Goal: Information Seeking & Learning: Learn about a topic

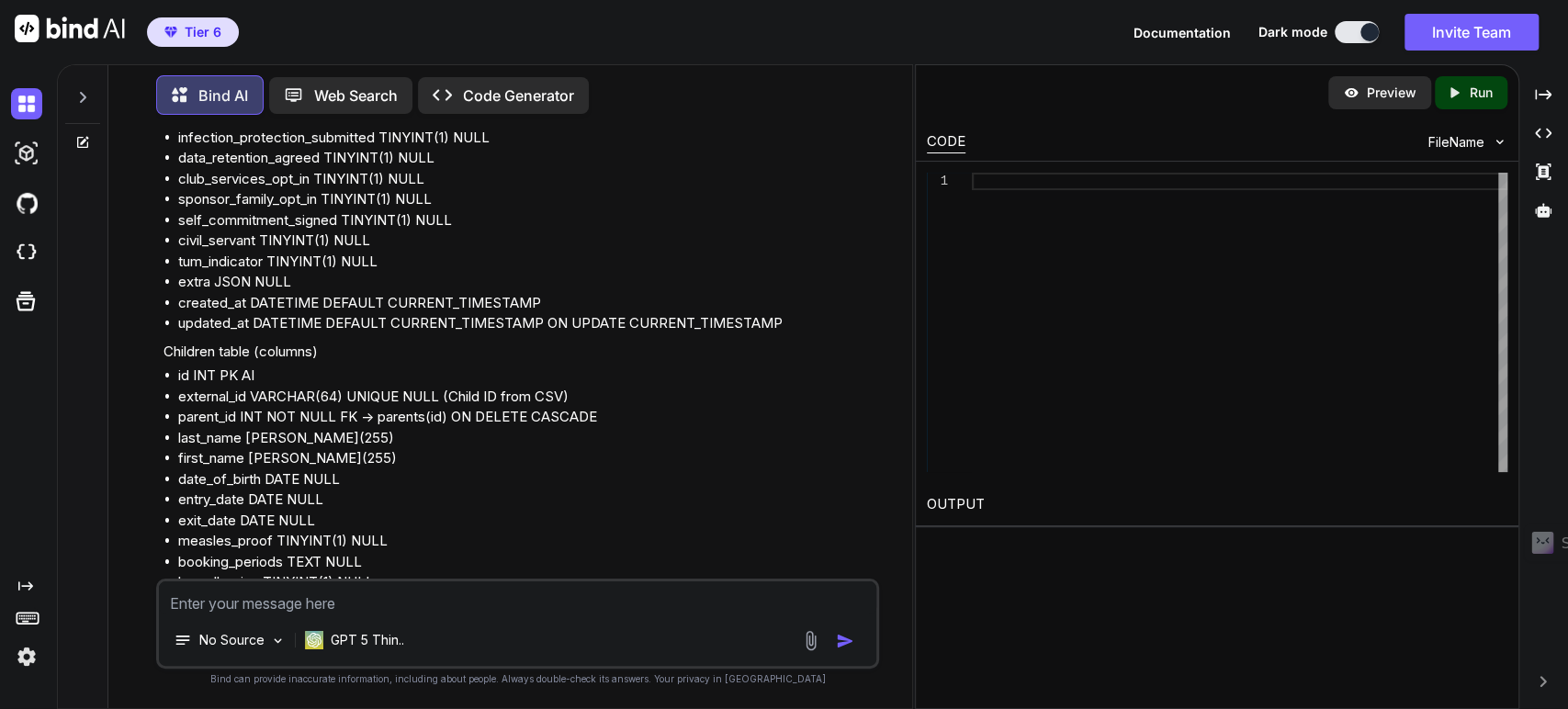
click at [25, 669] on img at bounding box center [26, 657] width 32 height 32
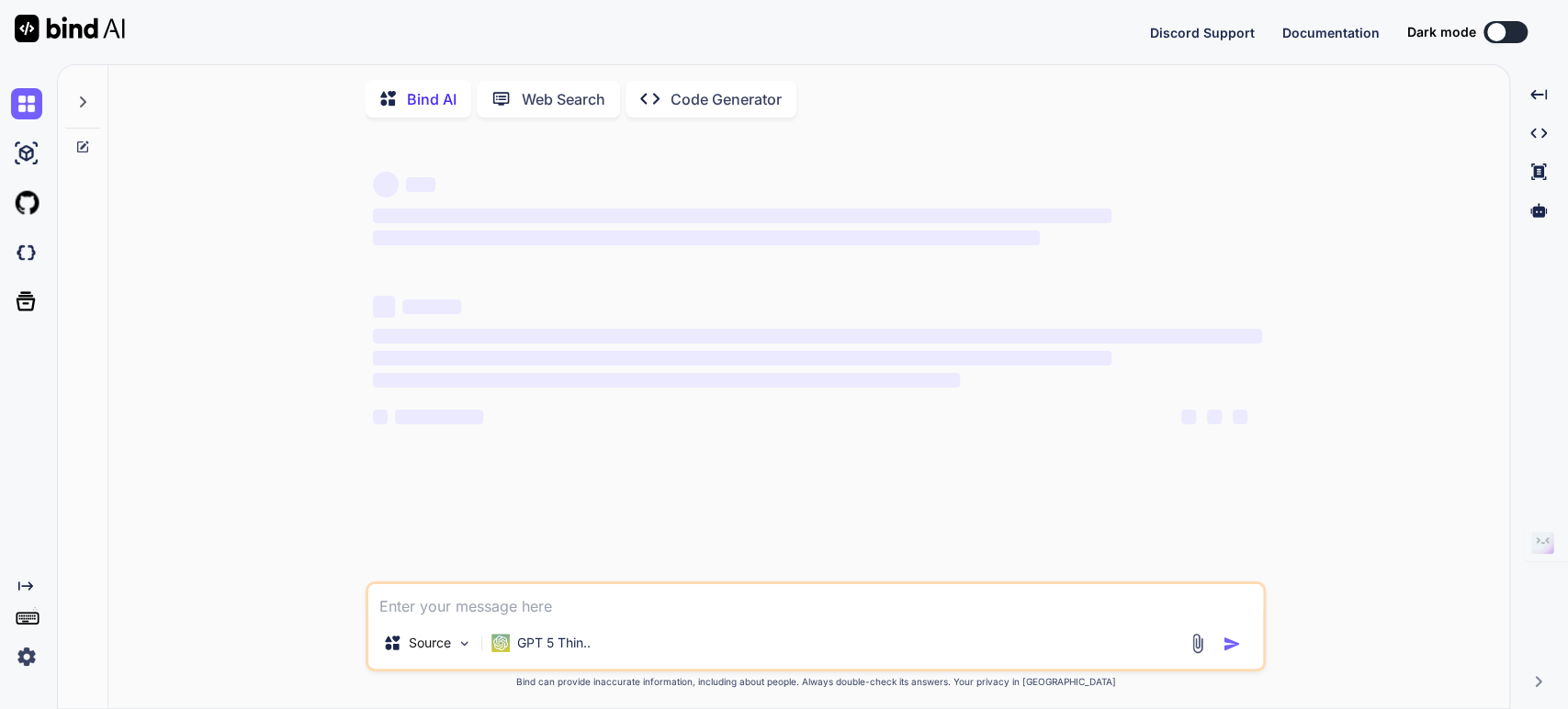
click at [23, 659] on img at bounding box center [26, 657] width 32 height 32
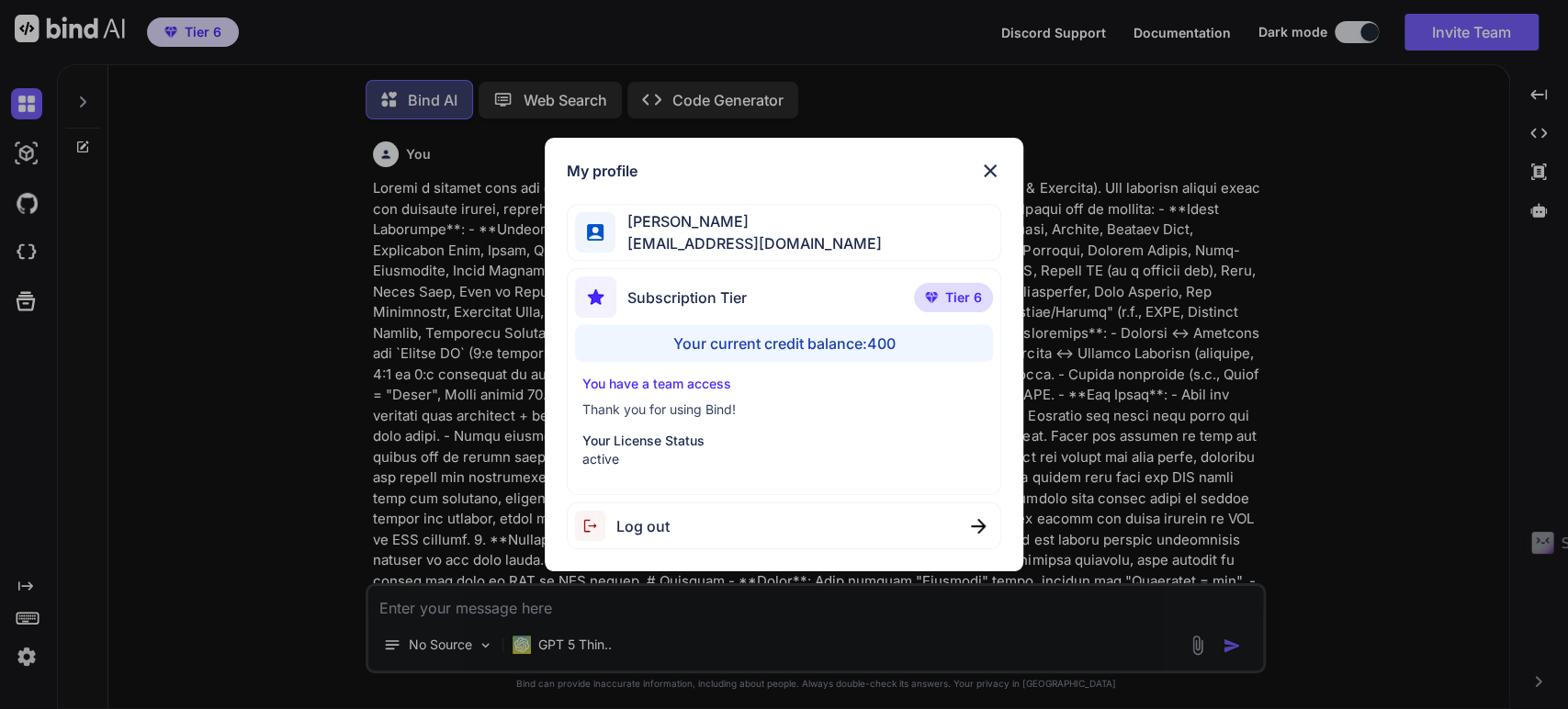
type textarea "x"
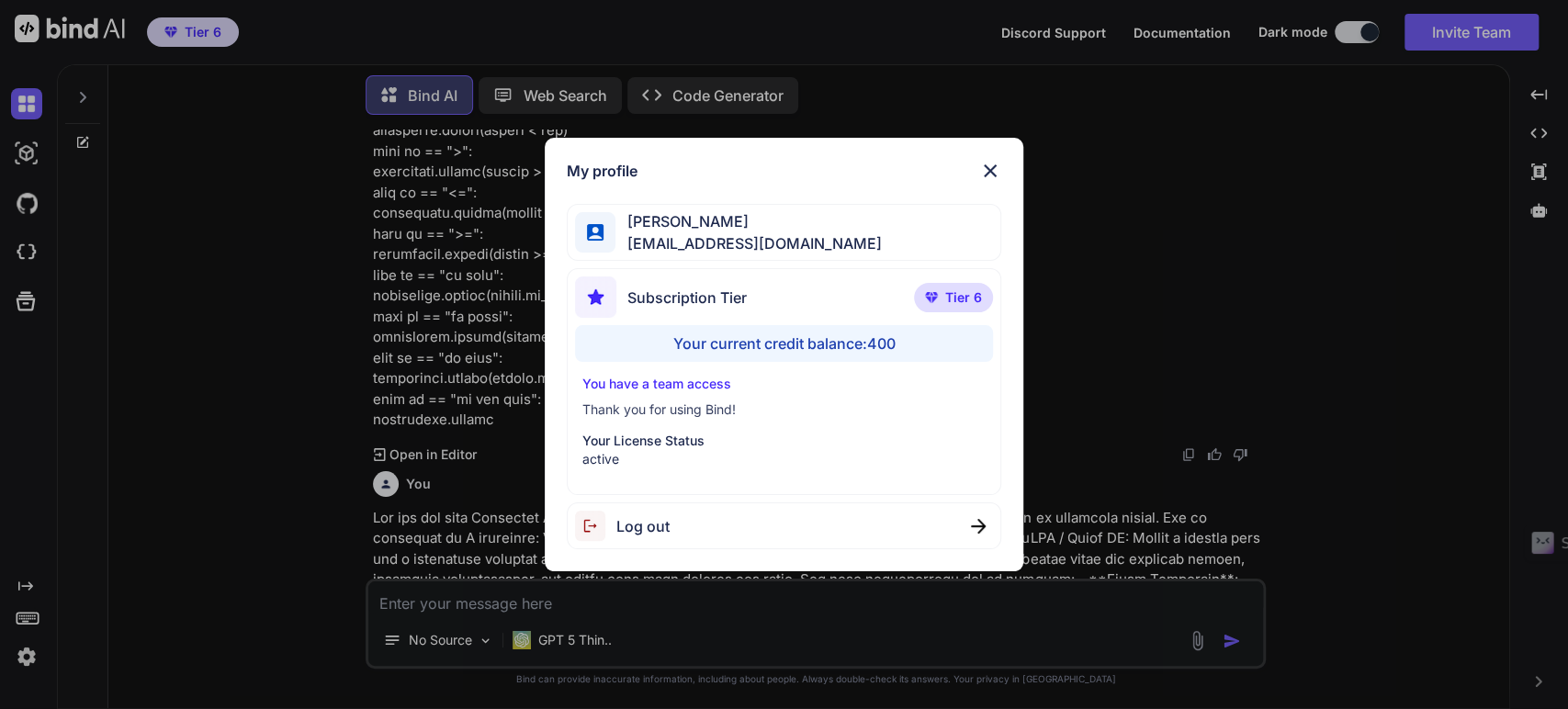
scroll to position [12998, 0]
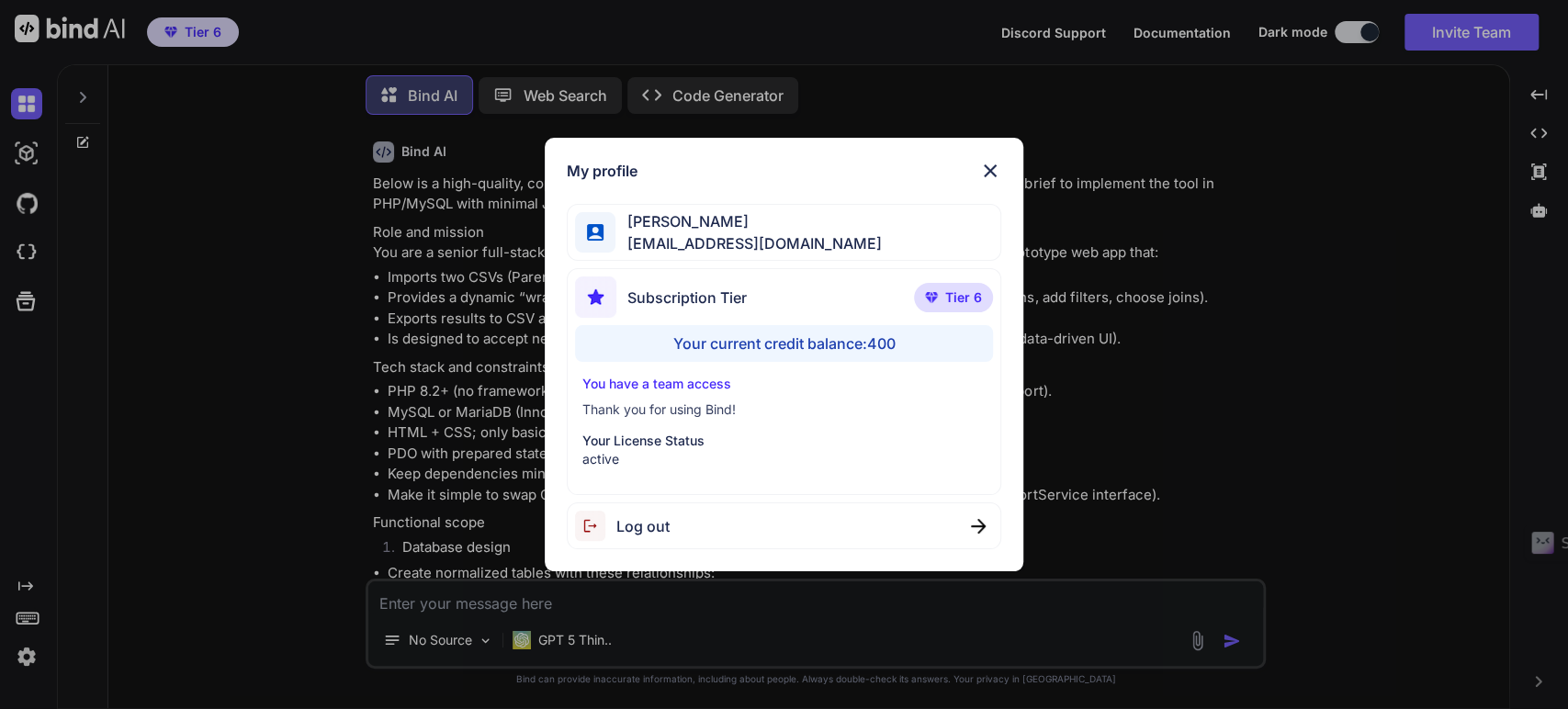
click at [995, 167] on img at bounding box center [990, 171] width 22 height 22
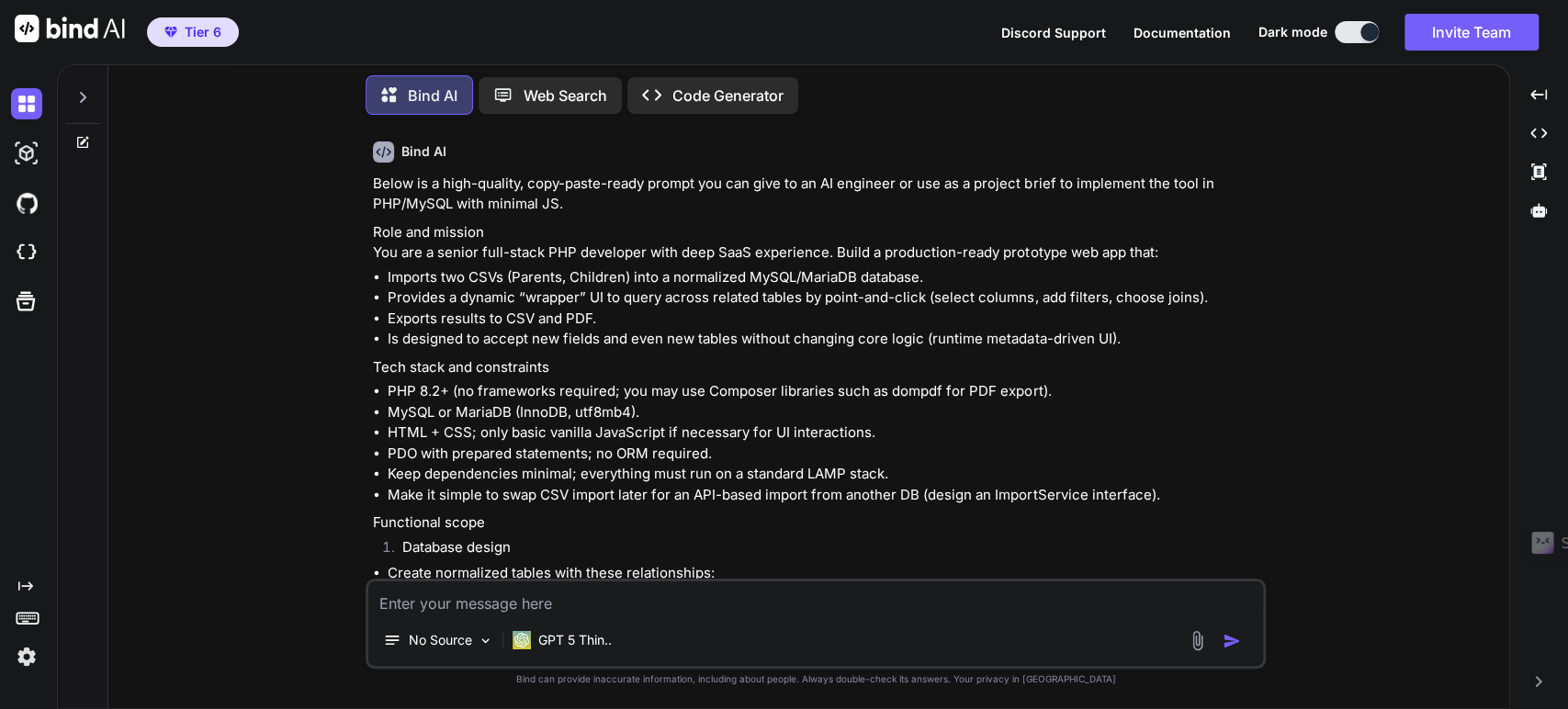
click at [1187, 33] on span "Documentation" at bounding box center [1182, 33] width 98 height 15
click at [583, 633] on p "GPT 5 Thin.." at bounding box center [574, 640] width 74 height 18
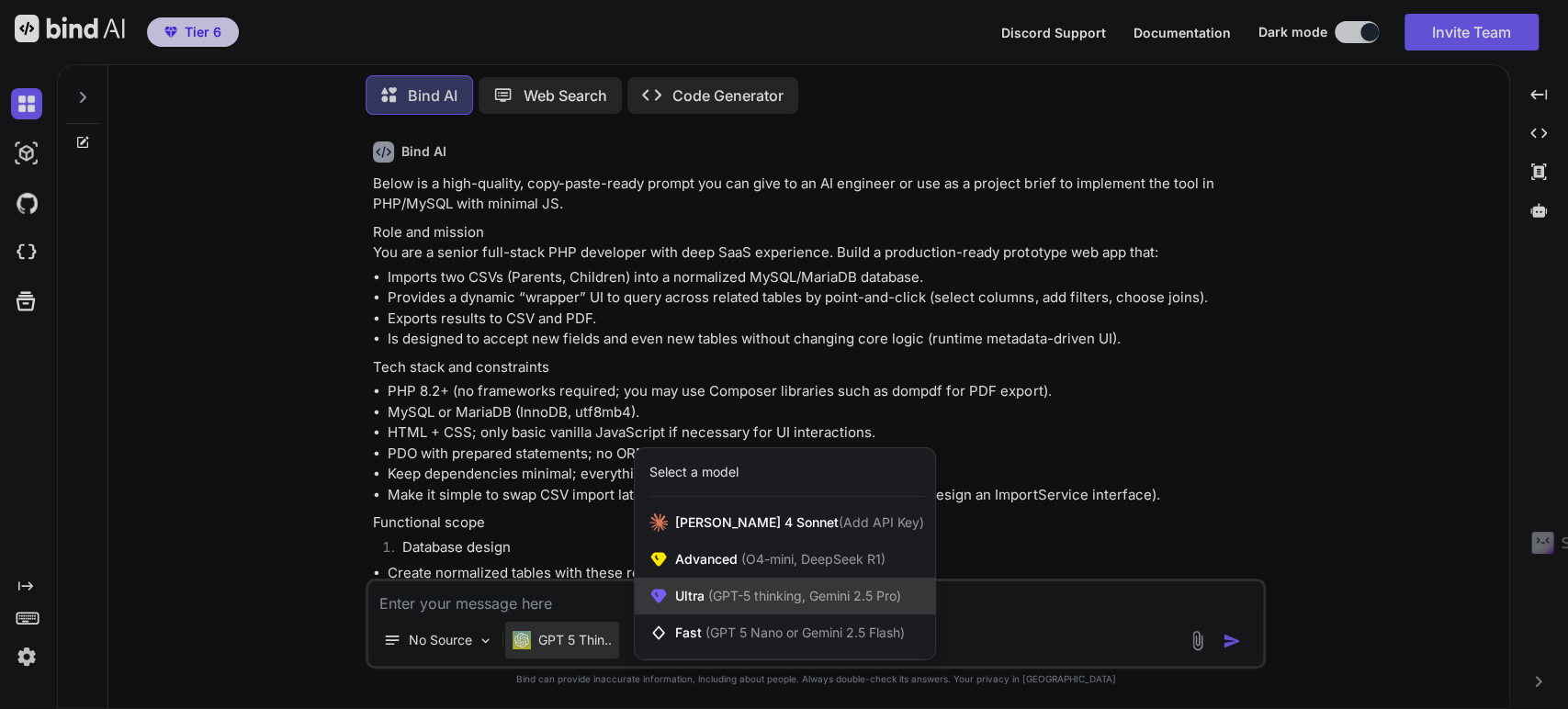
click at [758, 594] on span "(GPT-5 thinking, Gemini 2.5 Pro)" at bounding box center [803, 596] width 197 height 15
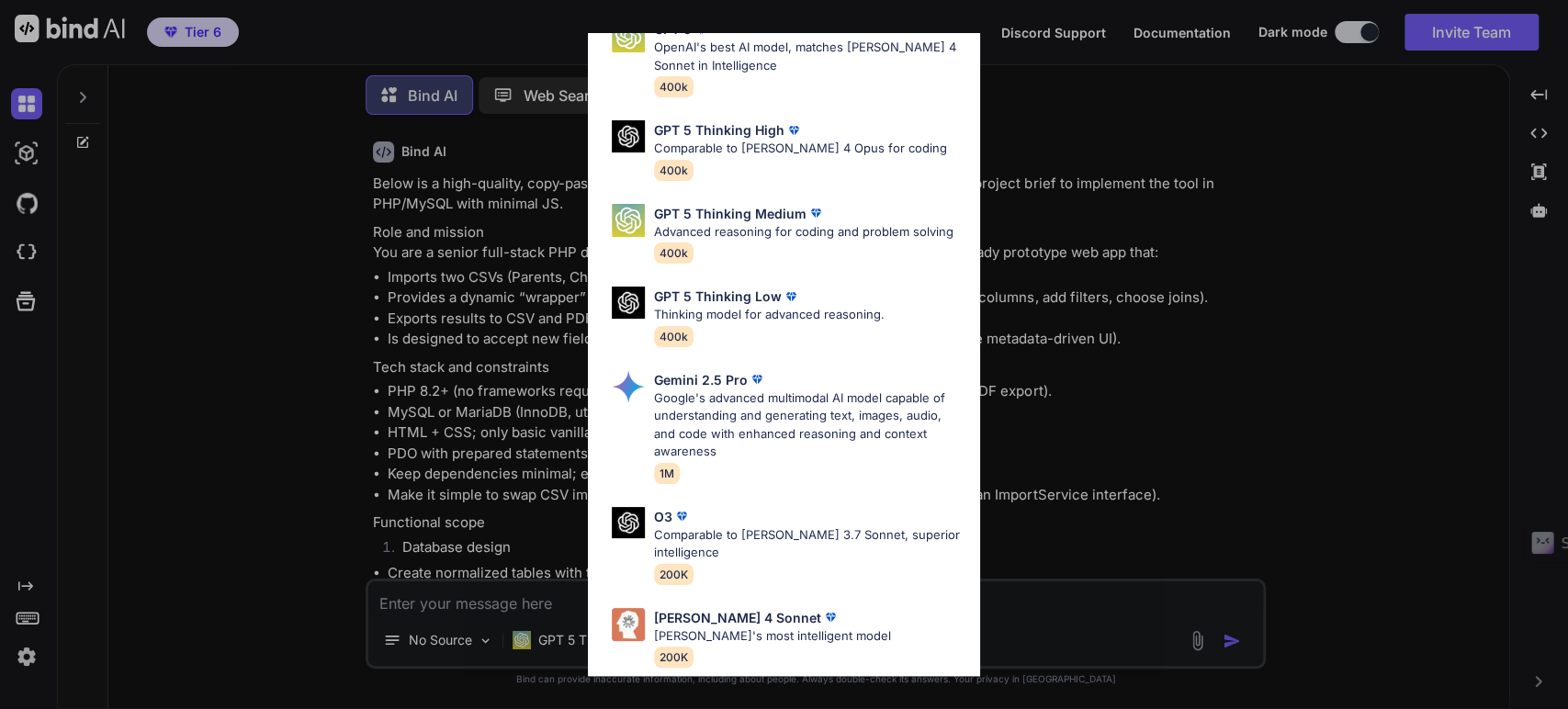
scroll to position [0, 0]
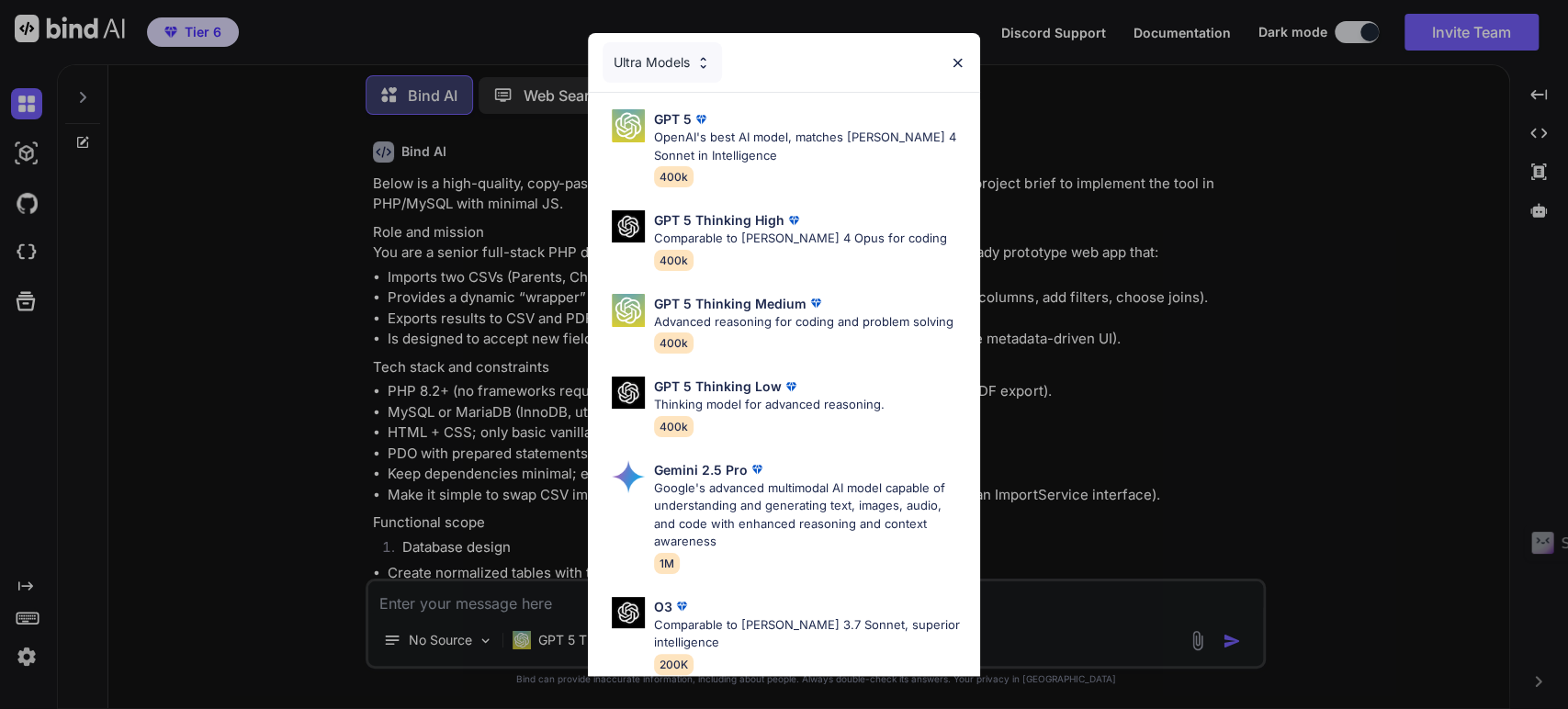
click at [470, 396] on div "Ultra Models GPT 5 OpenAI's best AI model, matches Claude 4 Sonnet in Intellige…" at bounding box center [784, 354] width 1568 height 709
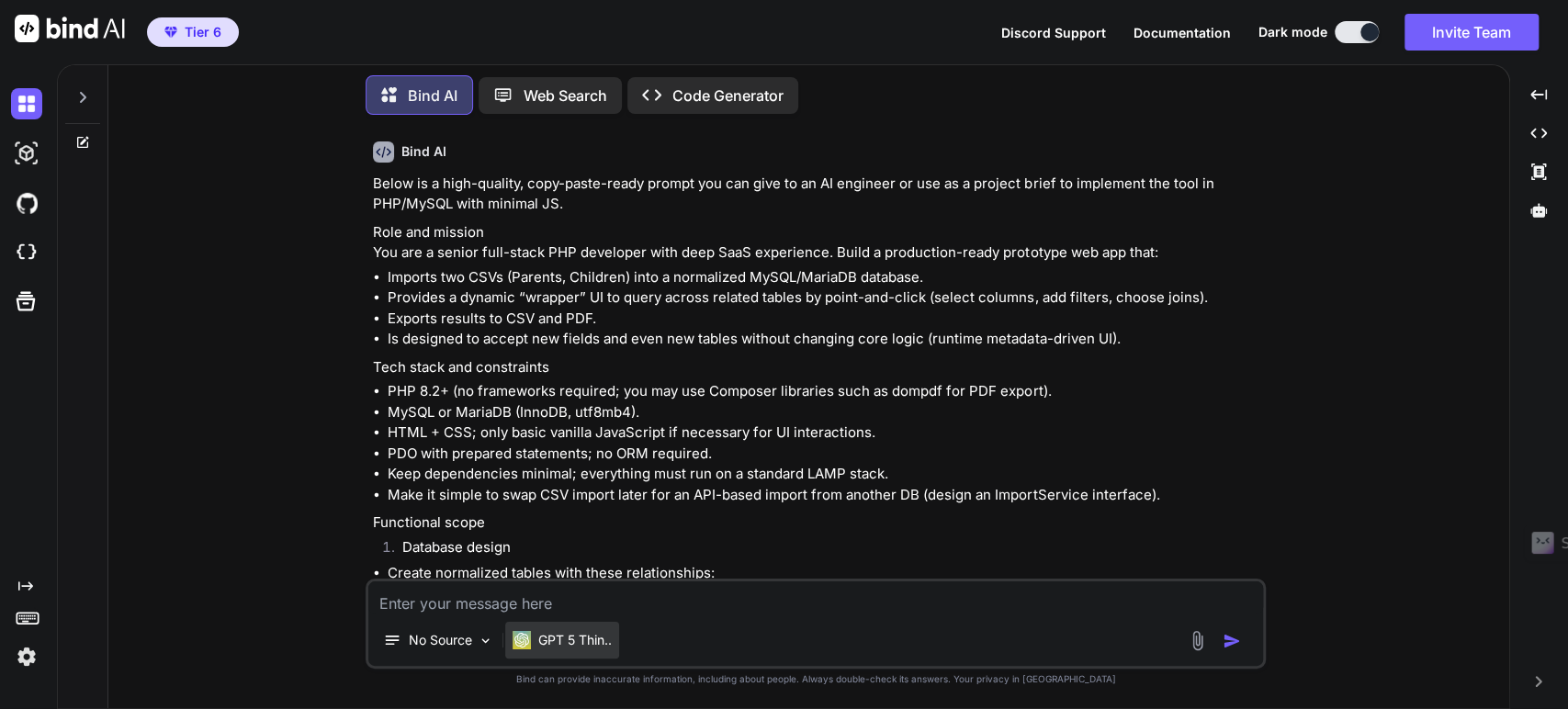
click at [567, 644] on p "GPT 5 Thin.." at bounding box center [574, 640] width 74 height 18
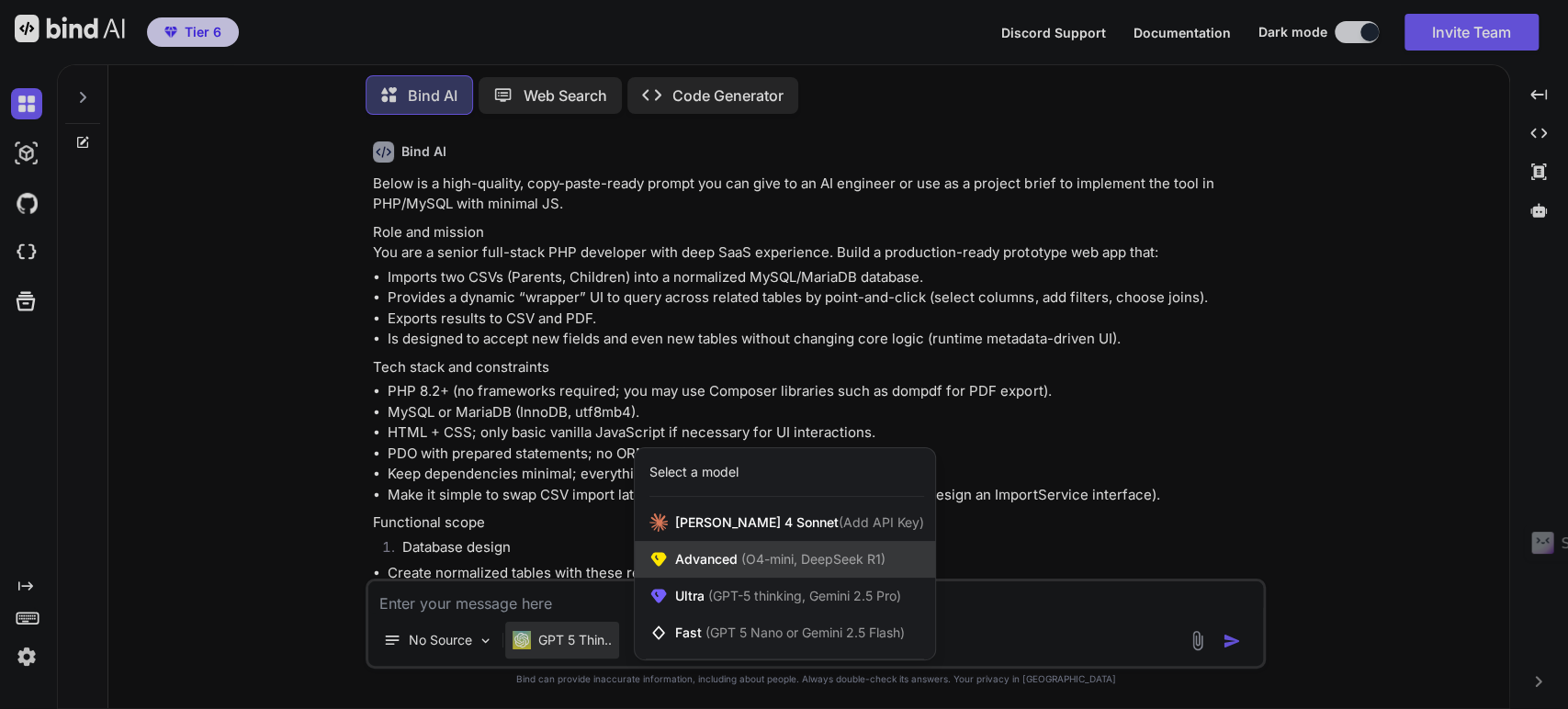
click at [691, 562] on span "Advanced (O4-mini, DeepSeek R1)" at bounding box center [780, 559] width 210 height 18
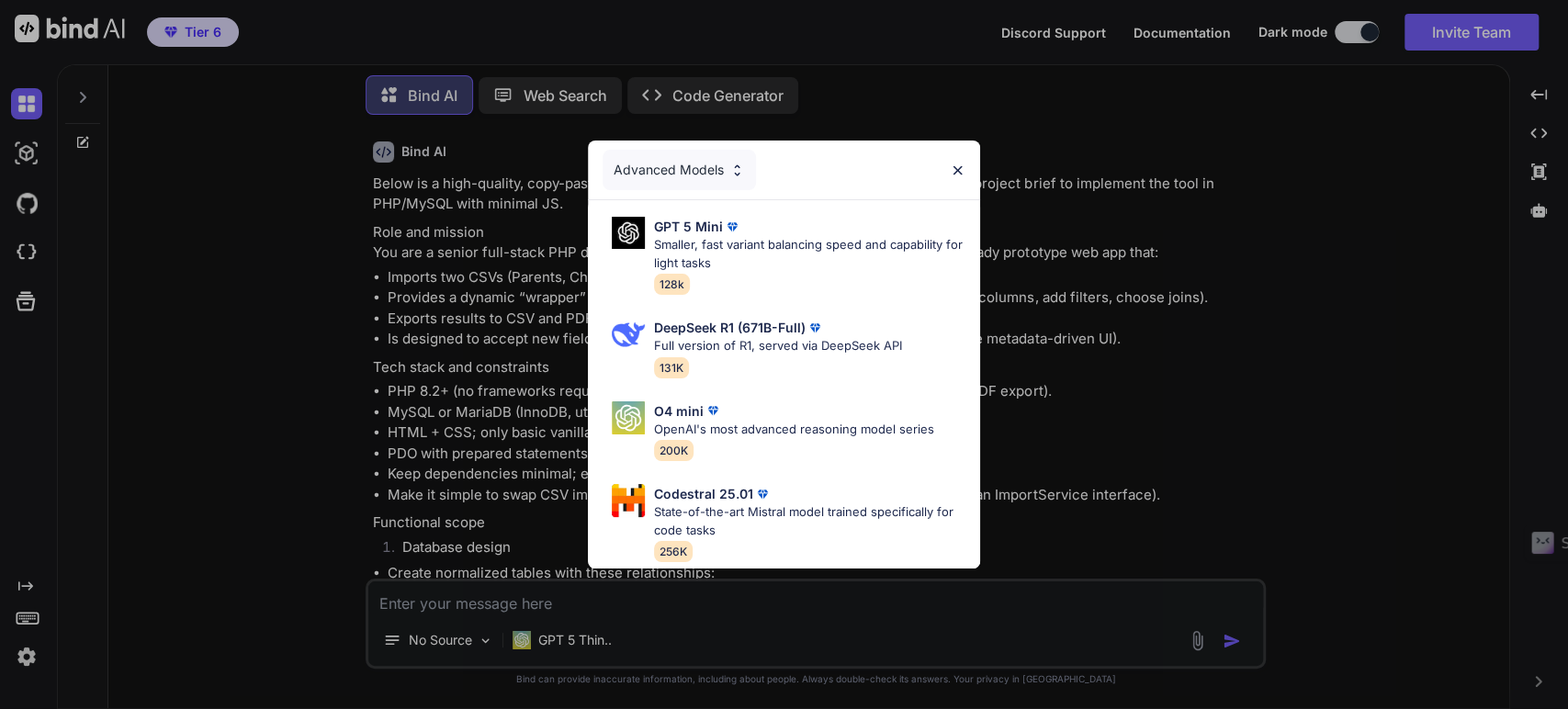
click at [547, 650] on div "Advanced Models GPT 5 Mini Smaller, fast variant balancing speed and capability…" at bounding box center [784, 354] width 1568 height 709
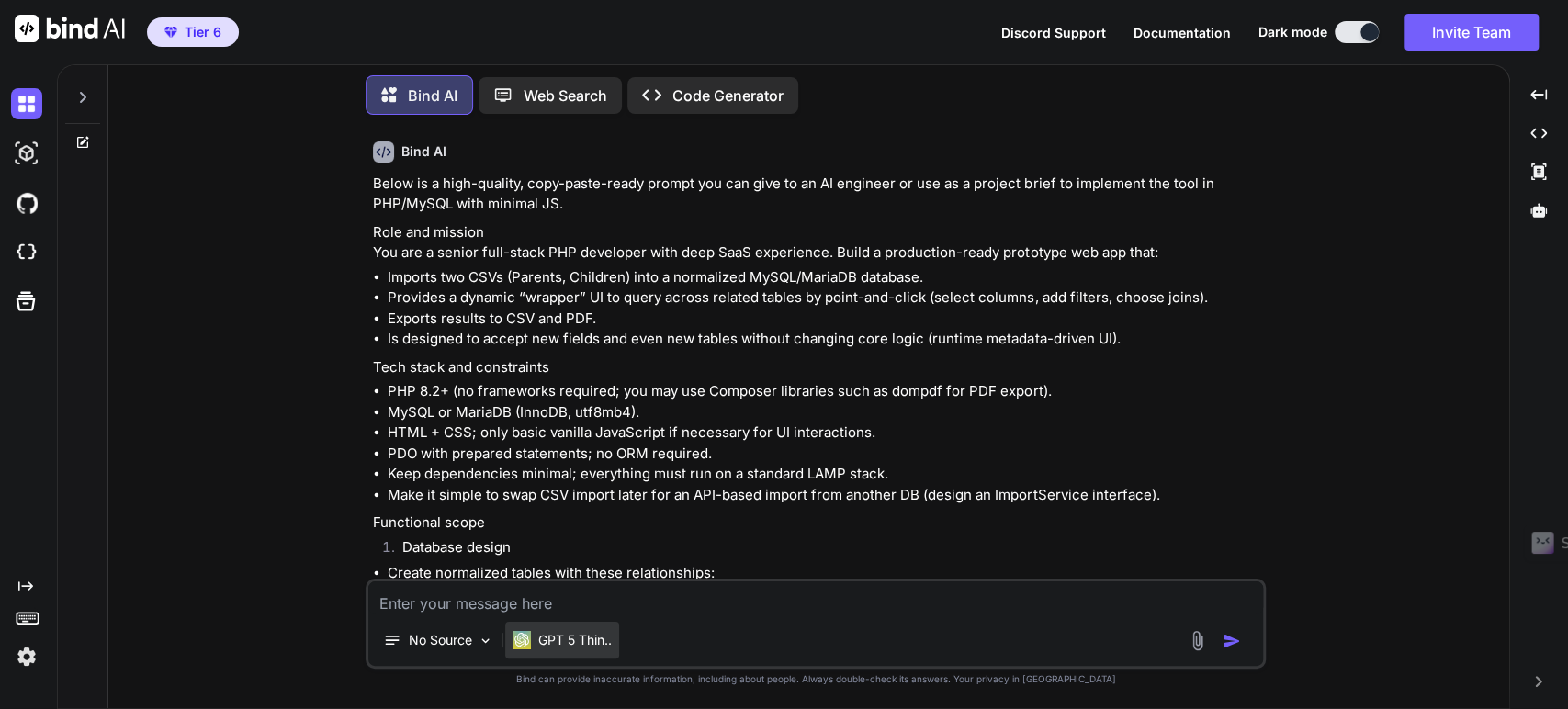
click at [547, 646] on p "GPT 5 Thin.." at bounding box center [574, 640] width 74 height 18
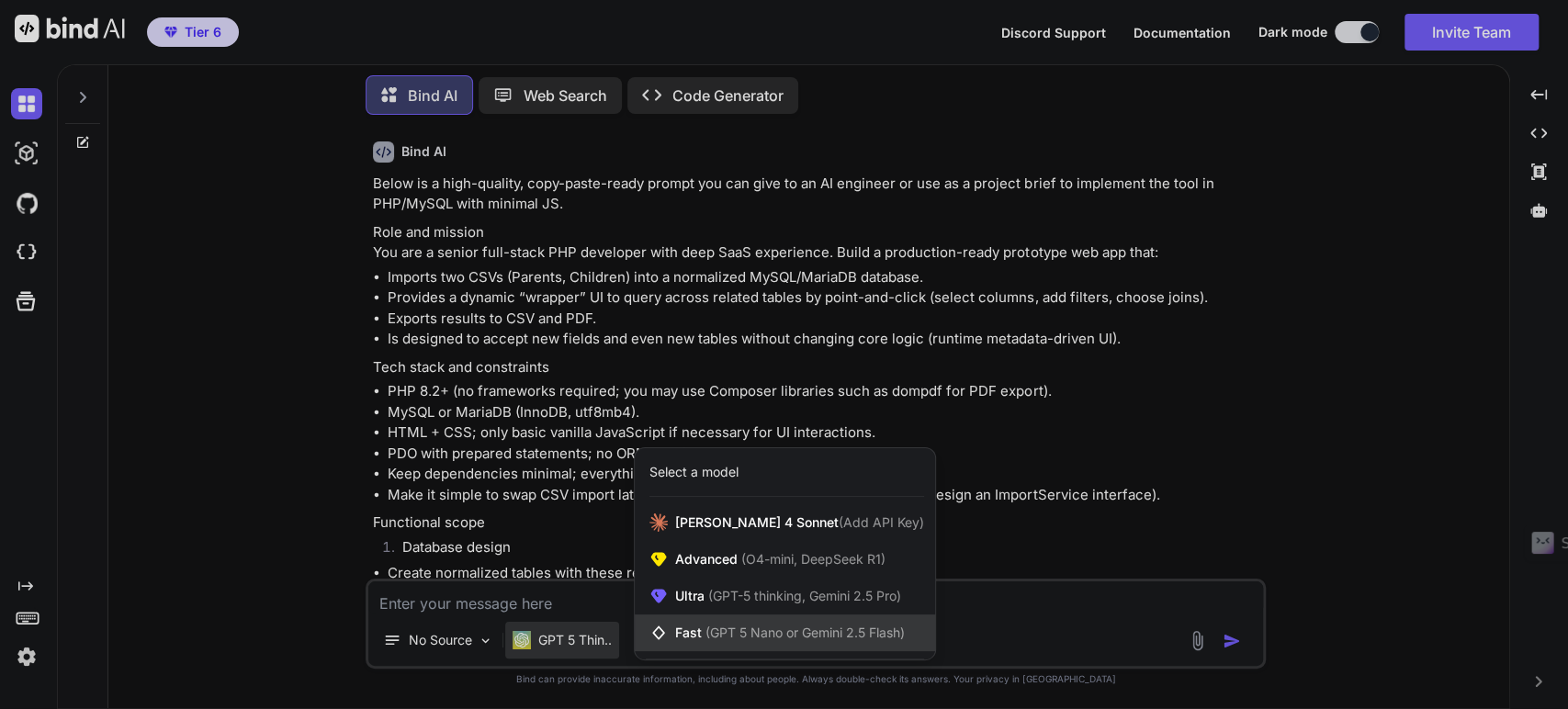
click at [693, 636] on span "Fast (GPT 5 Nano or Gemini 2.5 Flash)" at bounding box center [789, 632] width 229 height 18
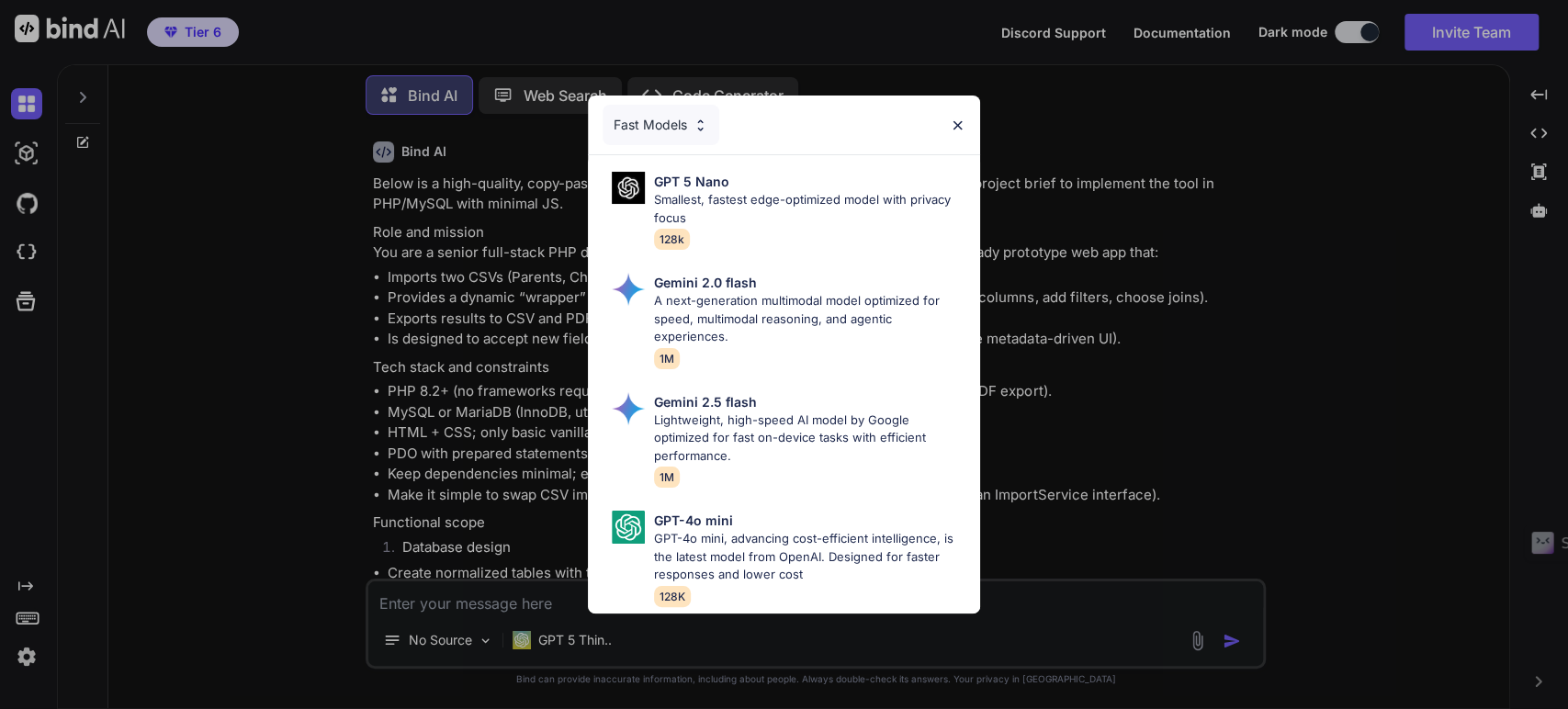
drag, startPoint x: 441, startPoint y: 287, endPoint x: 863, endPoint y: 284, distance: 422.0
click at [441, 287] on div "Fast Models GPT 5 Nano Smallest, fastest edge-optimized model with privacy focu…" at bounding box center [784, 354] width 1568 height 709
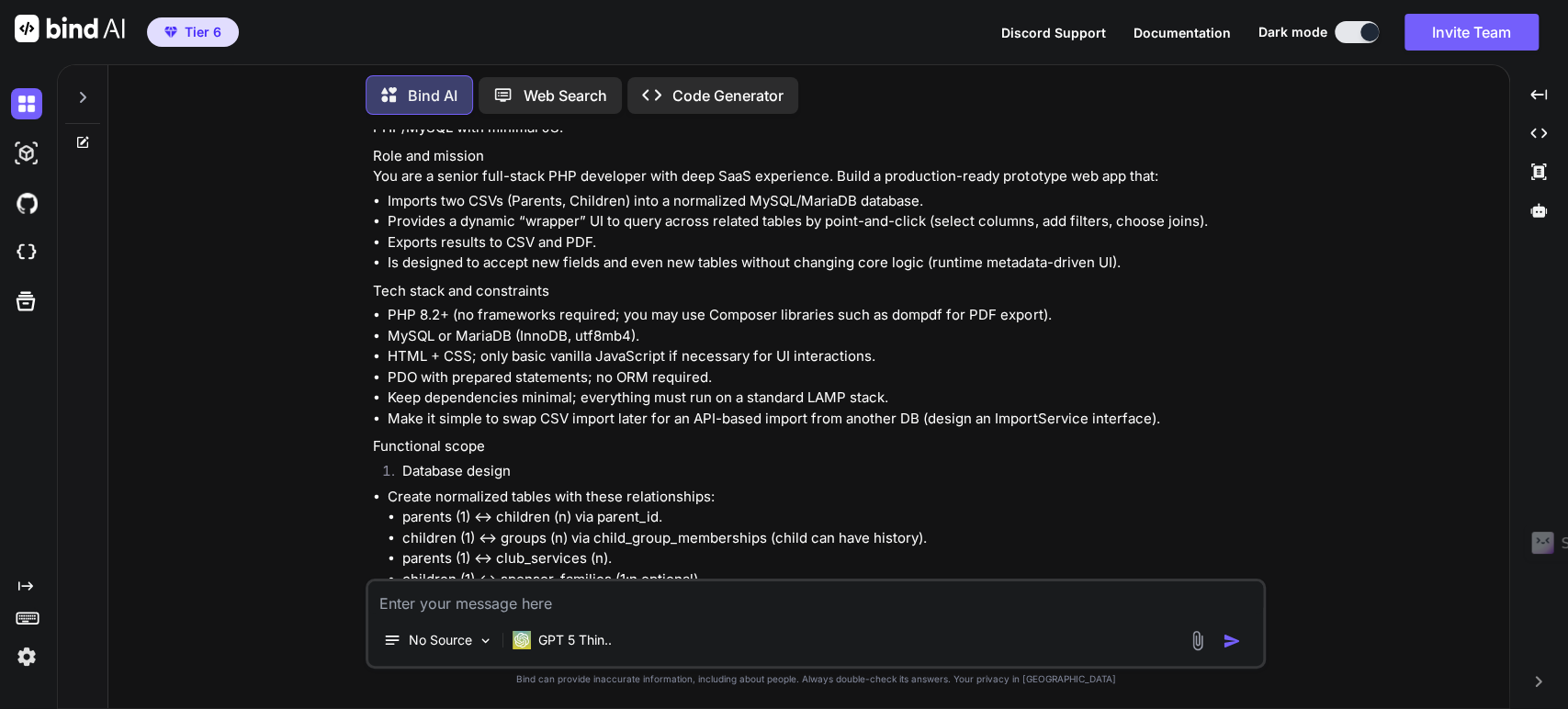
scroll to position [12998, 0]
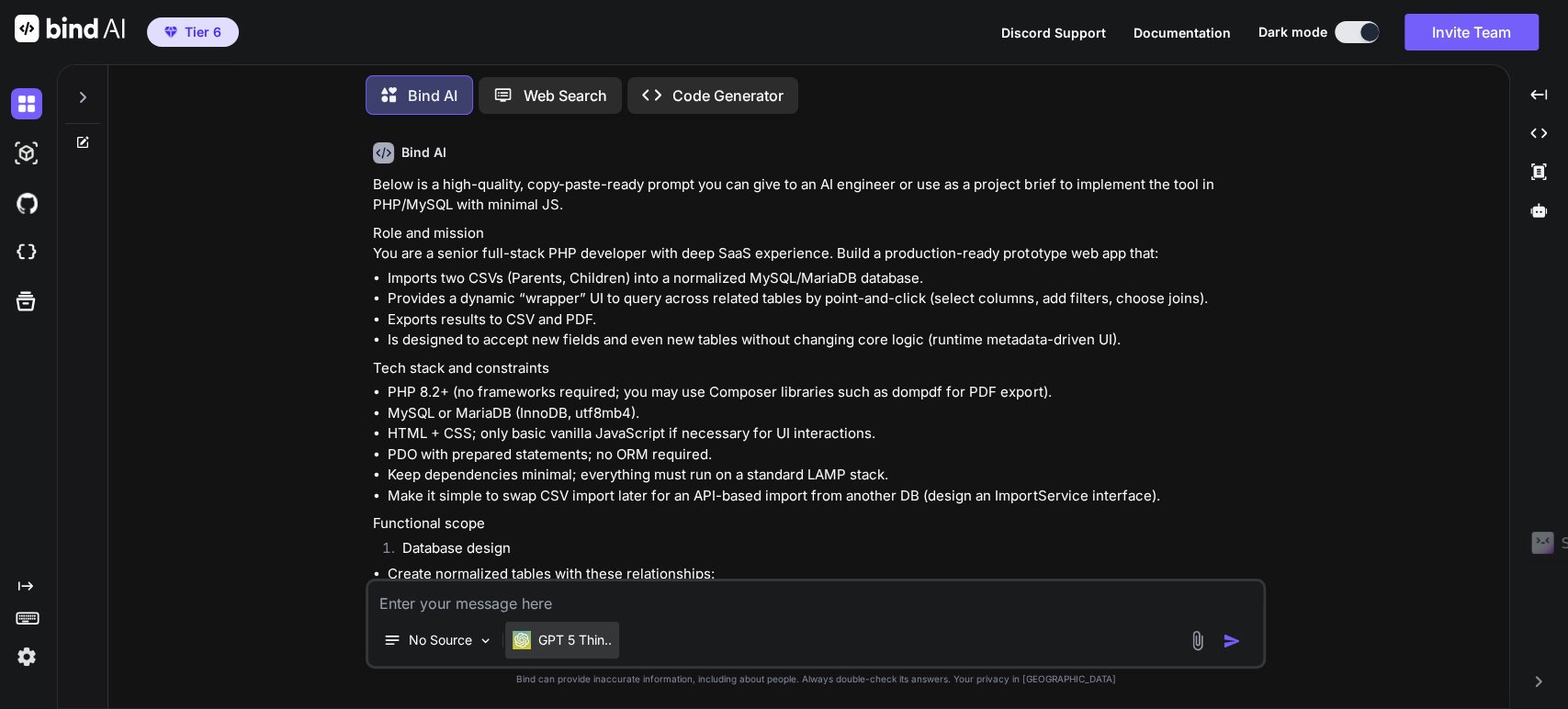
click at [554, 644] on p "GPT 5 Thin.." at bounding box center [574, 640] width 74 height 18
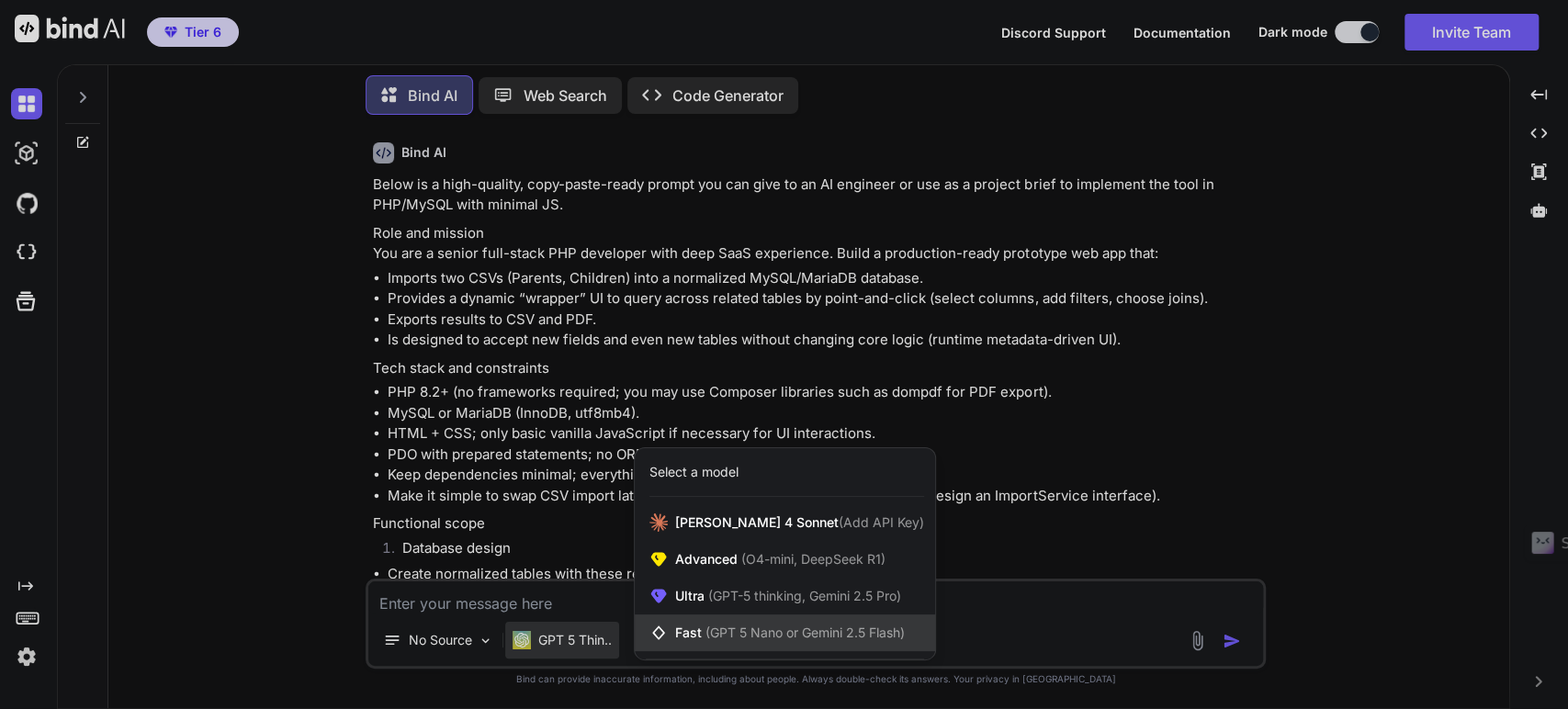
click at [689, 635] on span "Fast (GPT 5 Nano or Gemini 2.5 Flash)" at bounding box center [789, 632] width 229 height 18
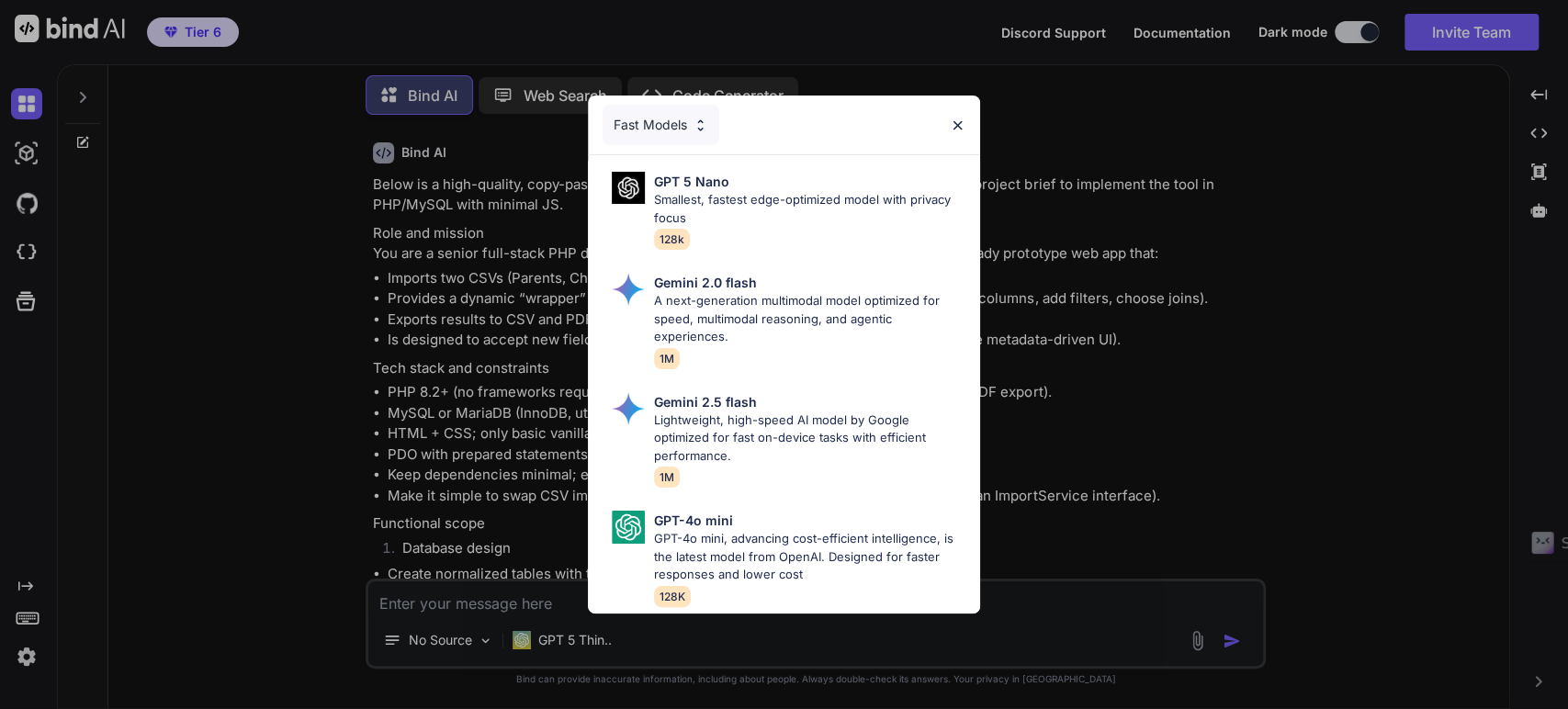
click at [396, 322] on div "Fast Models GPT 5 Nano Smallest, fastest edge-optimized model with privacy focu…" at bounding box center [784, 354] width 1568 height 709
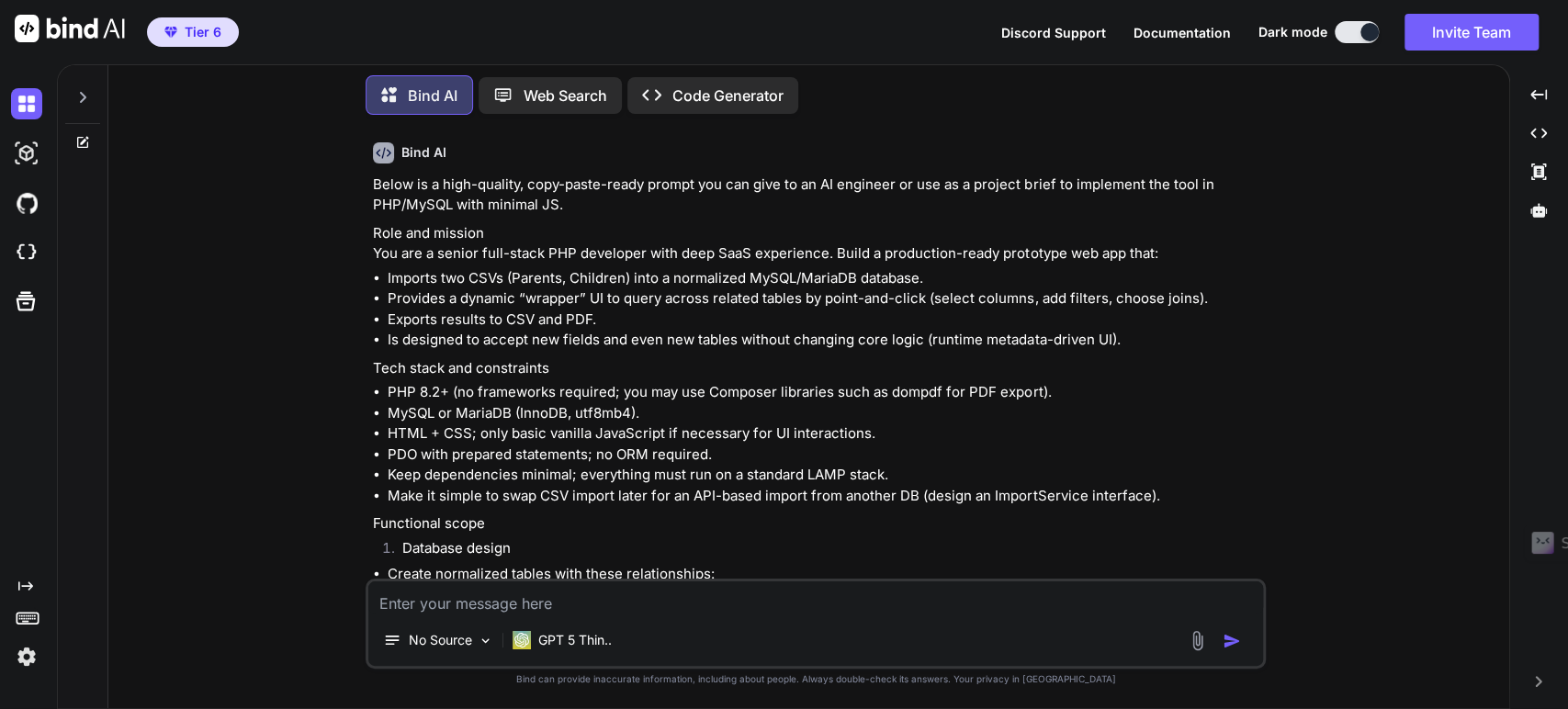
click at [193, 23] on span "Tier 6" at bounding box center [203, 32] width 36 height 18
click at [21, 668] on img at bounding box center [26, 657] width 32 height 32
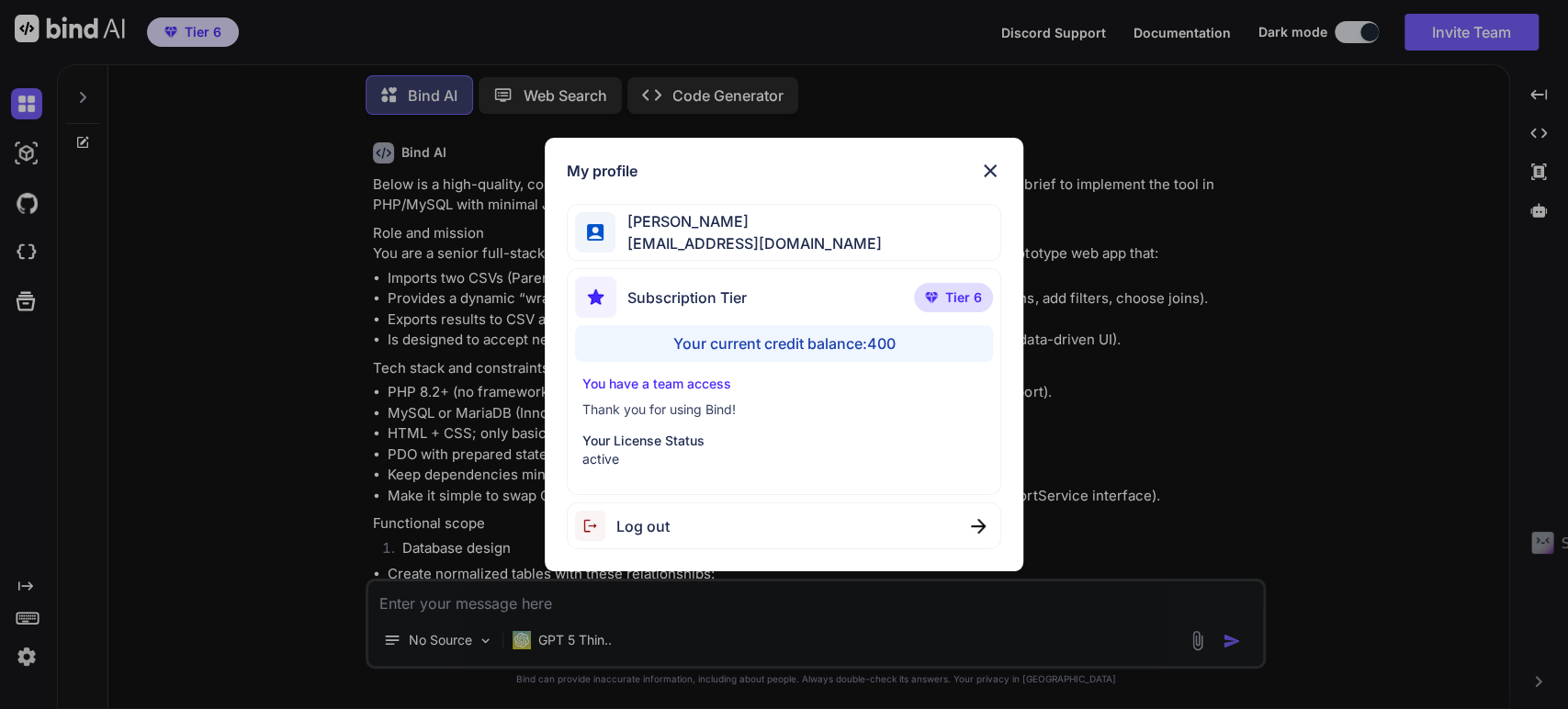
click at [632, 382] on p "You have a team access" at bounding box center [784, 384] width 404 height 18
click at [690, 219] on span "[PERSON_NAME]" at bounding box center [748, 221] width 266 height 22
click at [821, 272] on div "Subscription Tier Tier 6 Your current credit balance: 400 You have a team acces…" at bounding box center [784, 382] width 435 height 227
click at [93, 219] on div "My profile Simon Se tipptreff@gmail.com Subscription Tier Tier 6 Your current c…" at bounding box center [784, 354] width 1568 height 709
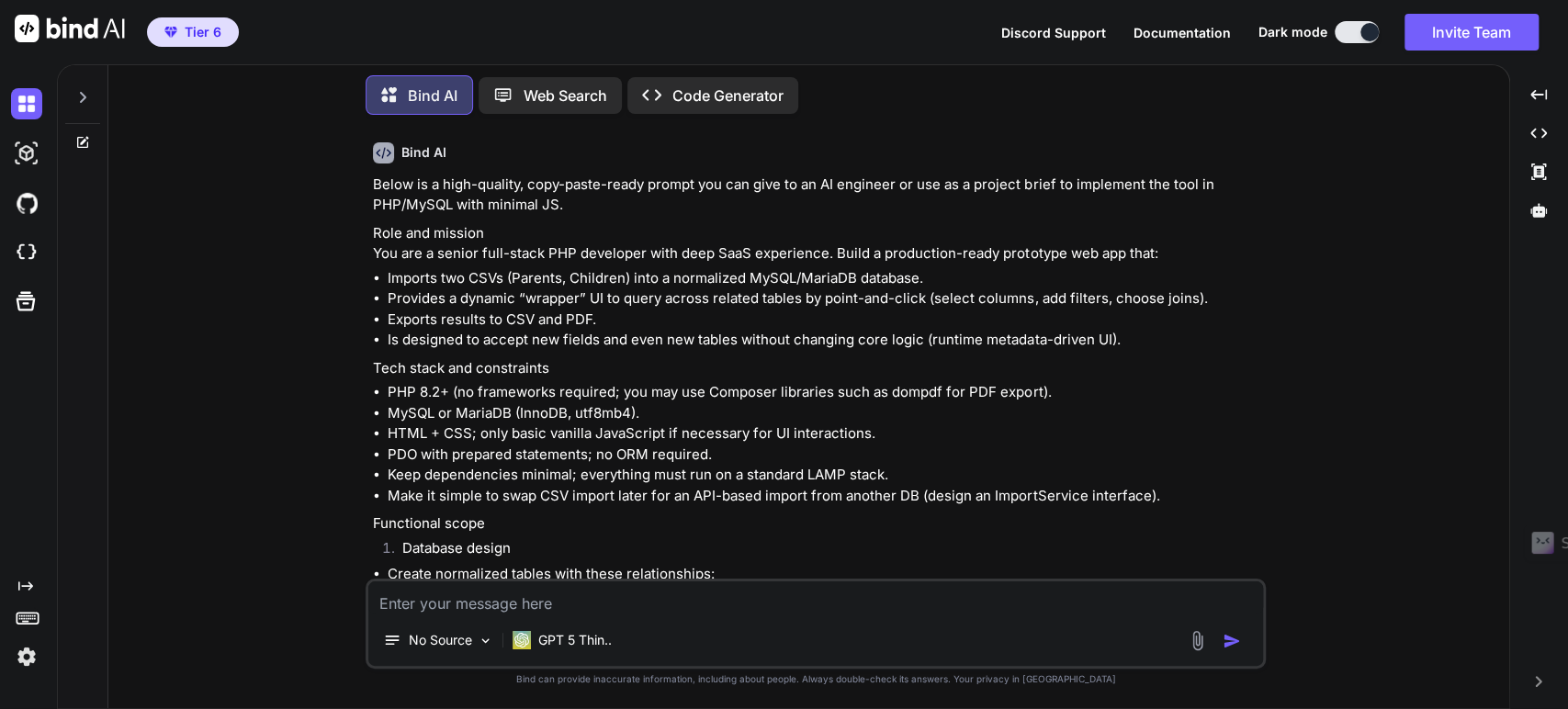
click at [1533, 682] on icon "Created with Pixso." at bounding box center [1538, 681] width 11 height 11
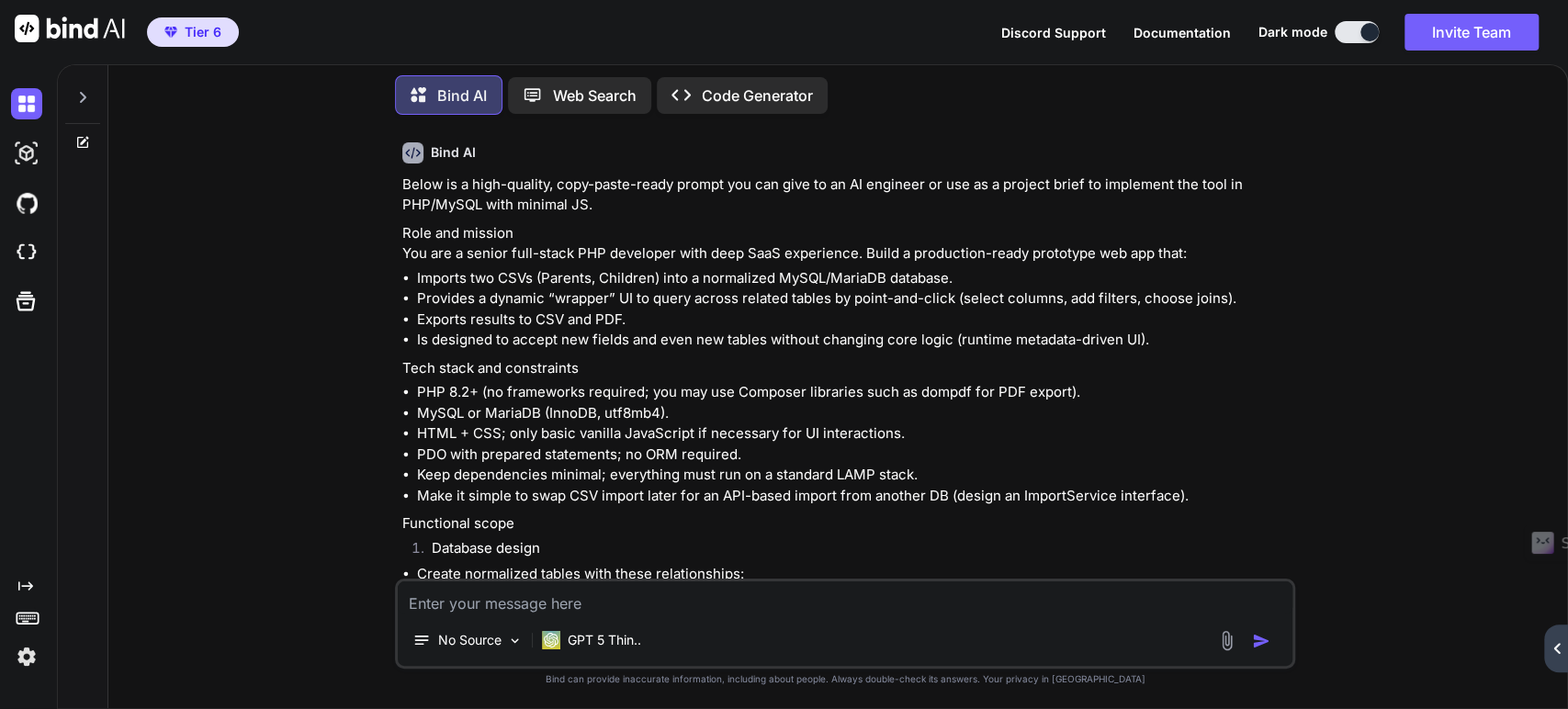
click at [1556, 648] on icon at bounding box center [1556, 648] width 7 height 11
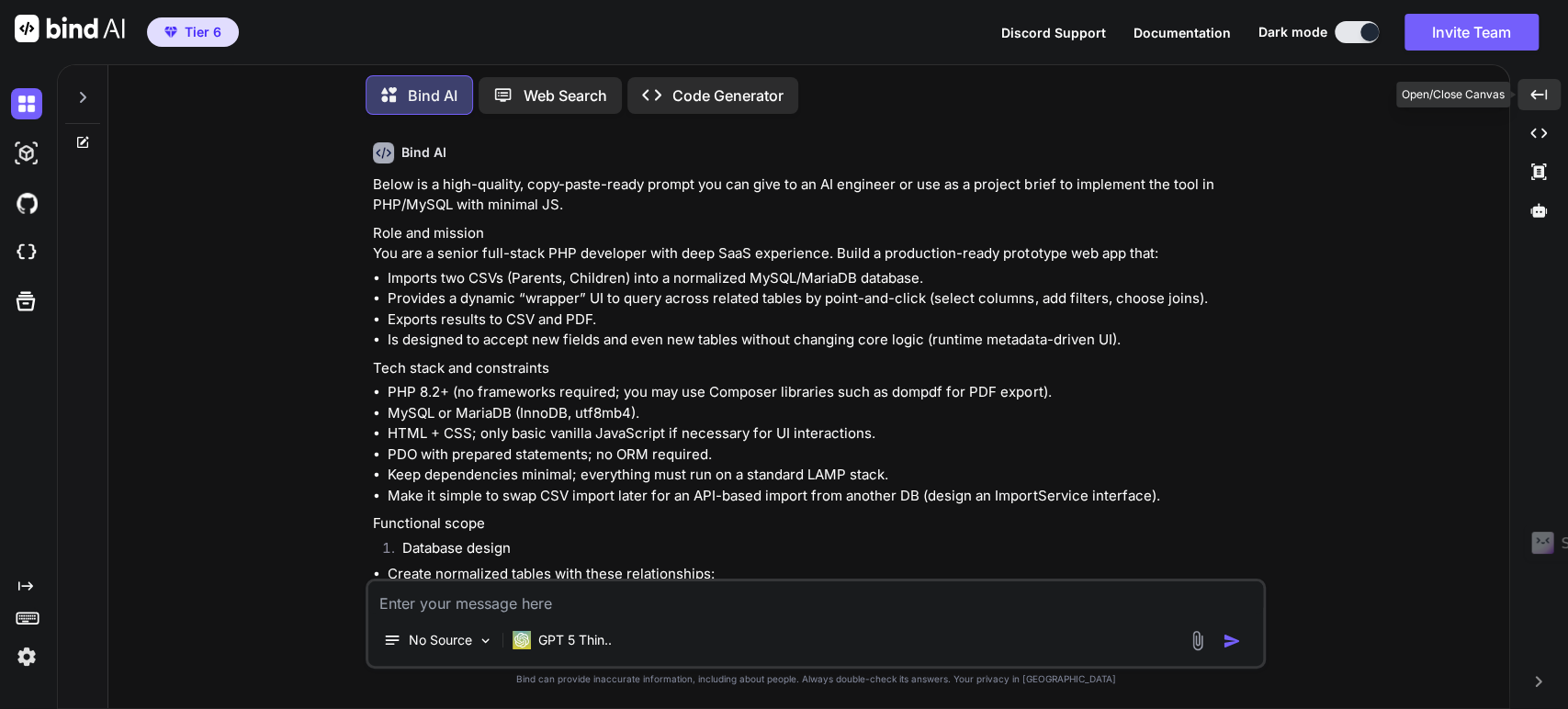
click at [1537, 92] on icon "Created with Pixso." at bounding box center [1538, 94] width 16 height 16
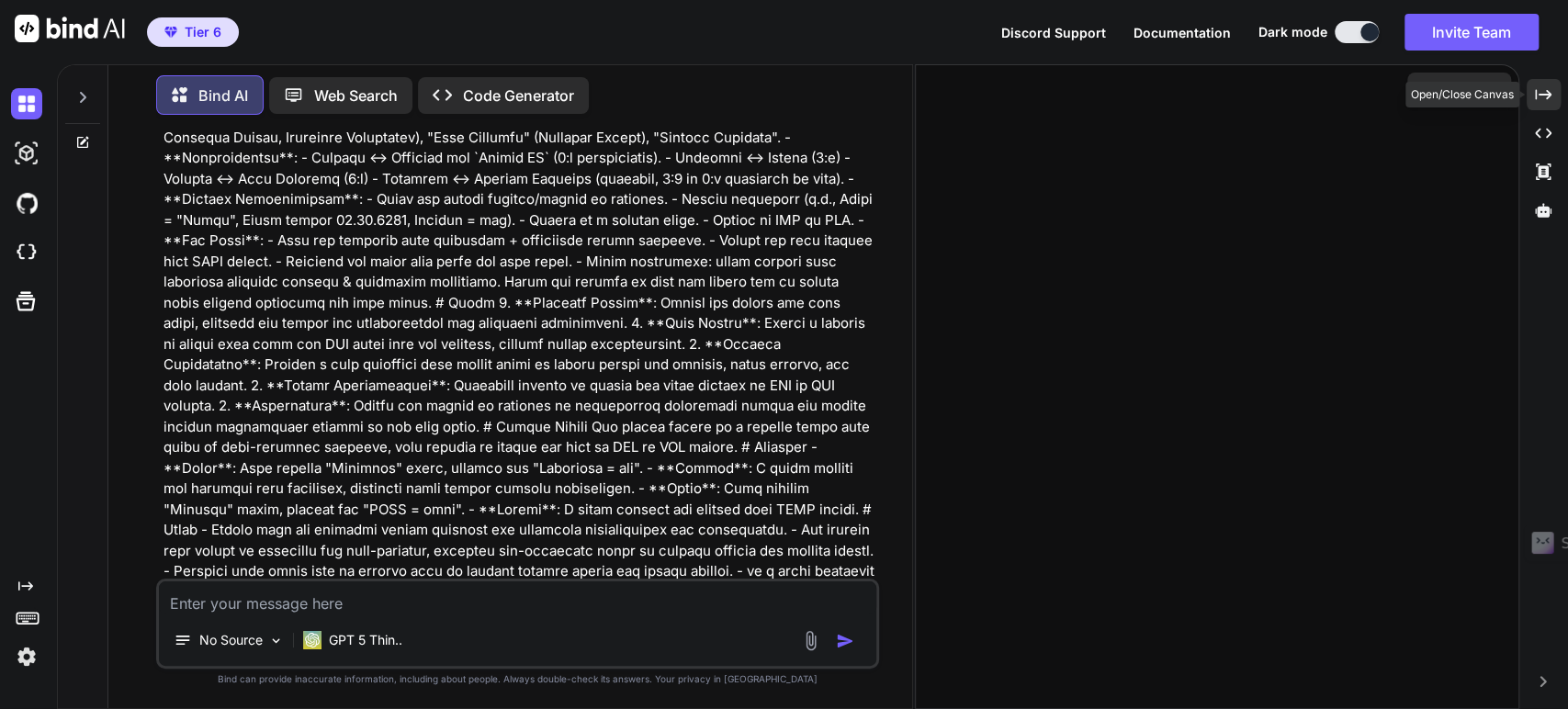
scroll to position [13395, 0]
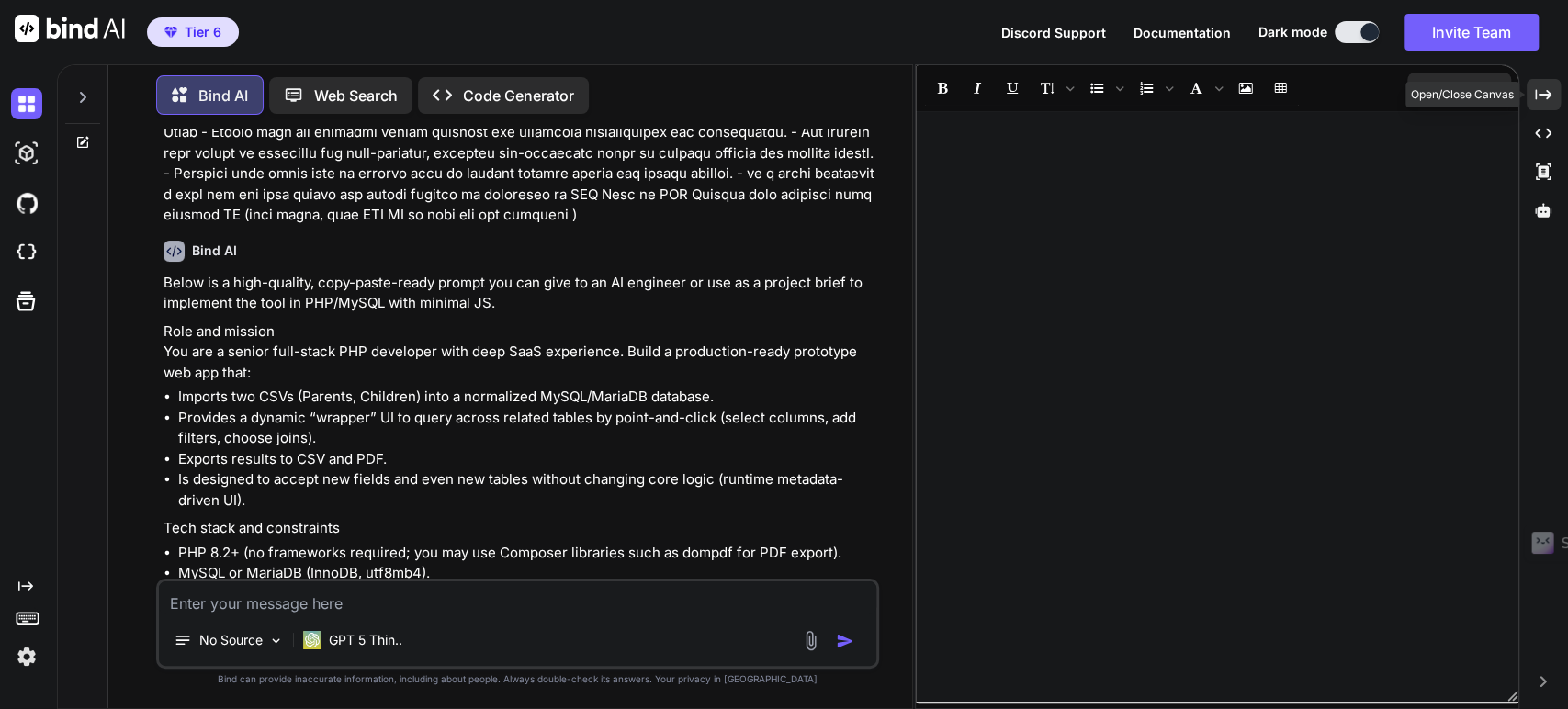
click at [1537, 92] on icon "Created with Pixso." at bounding box center [1543, 94] width 16 height 16
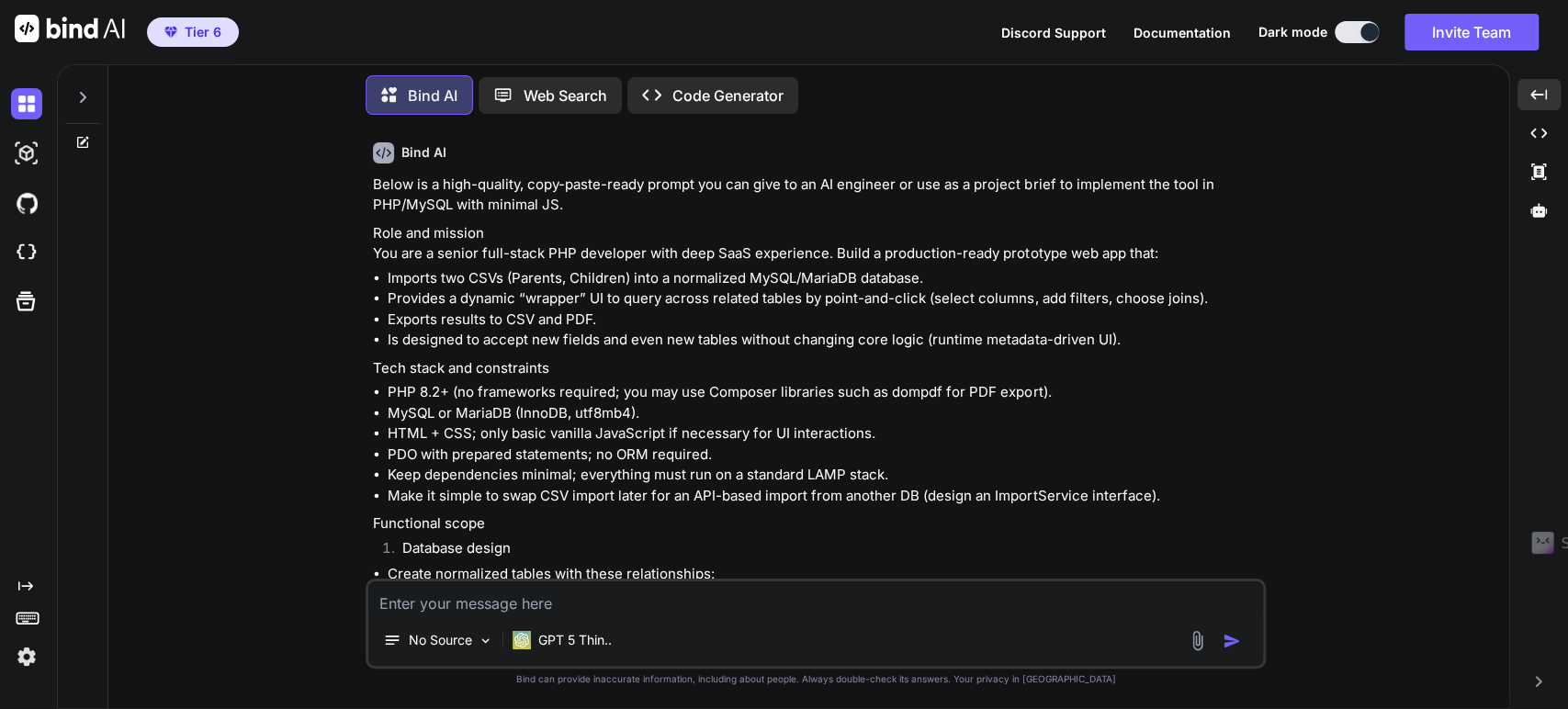
drag, startPoint x: 1256, startPoint y: 366, endPoint x: 1294, endPoint y: 37, distance: 331.2
